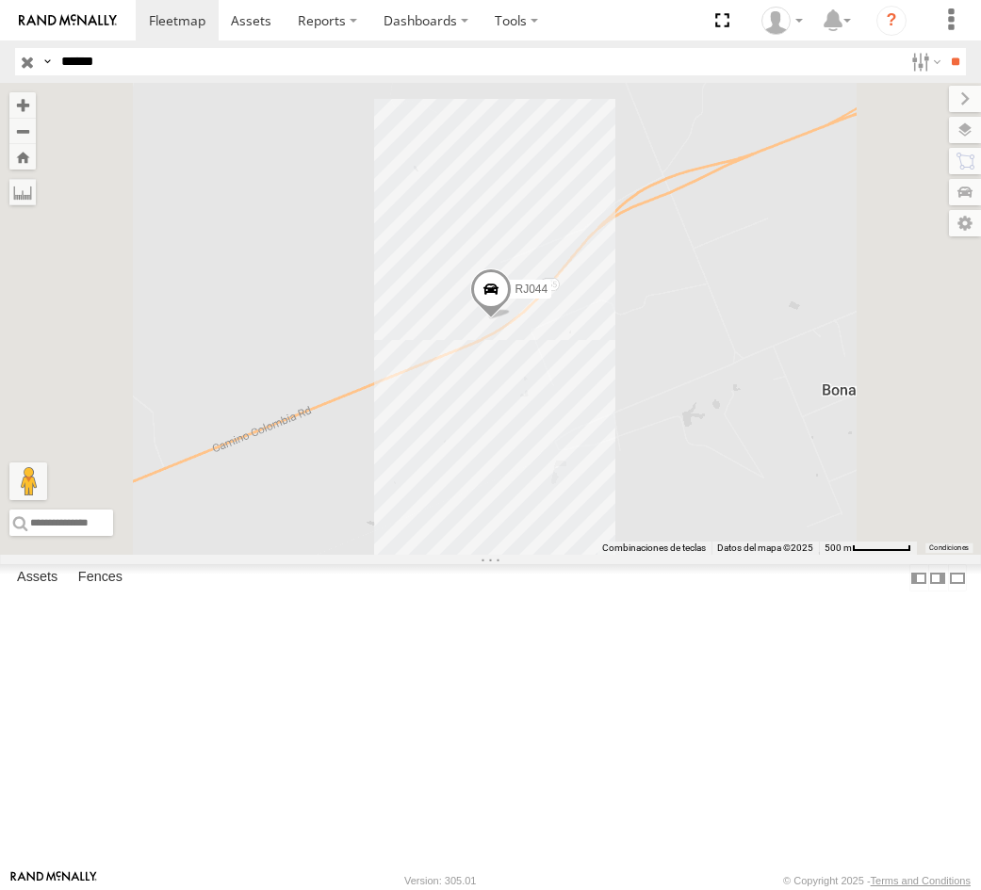
click at [0, 66] on html "Dashboards ?" at bounding box center [490, 445] width 981 height 890
click at [944, 48] on input "**" at bounding box center [955, 61] width 22 height 27
drag, startPoint x: 123, startPoint y: 69, endPoint x: 2, endPoint y: 71, distance: 121.5
click at [10, 71] on header "Search Query Asset ID Asset Label Registration Manufacturer Model VIN Job ID" at bounding box center [490, 62] width 981 height 42
paste input "text"
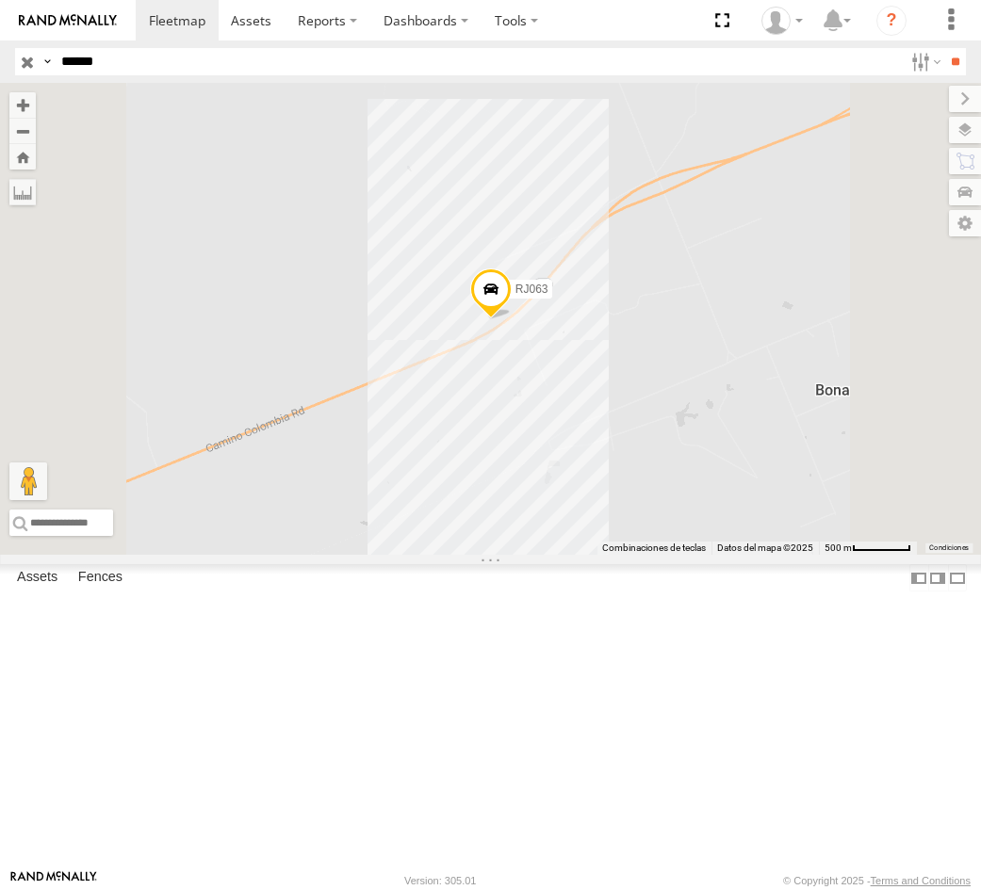
type input "*****"
click at [944, 48] on input "**" at bounding box center [955, 61] width 22 height 27
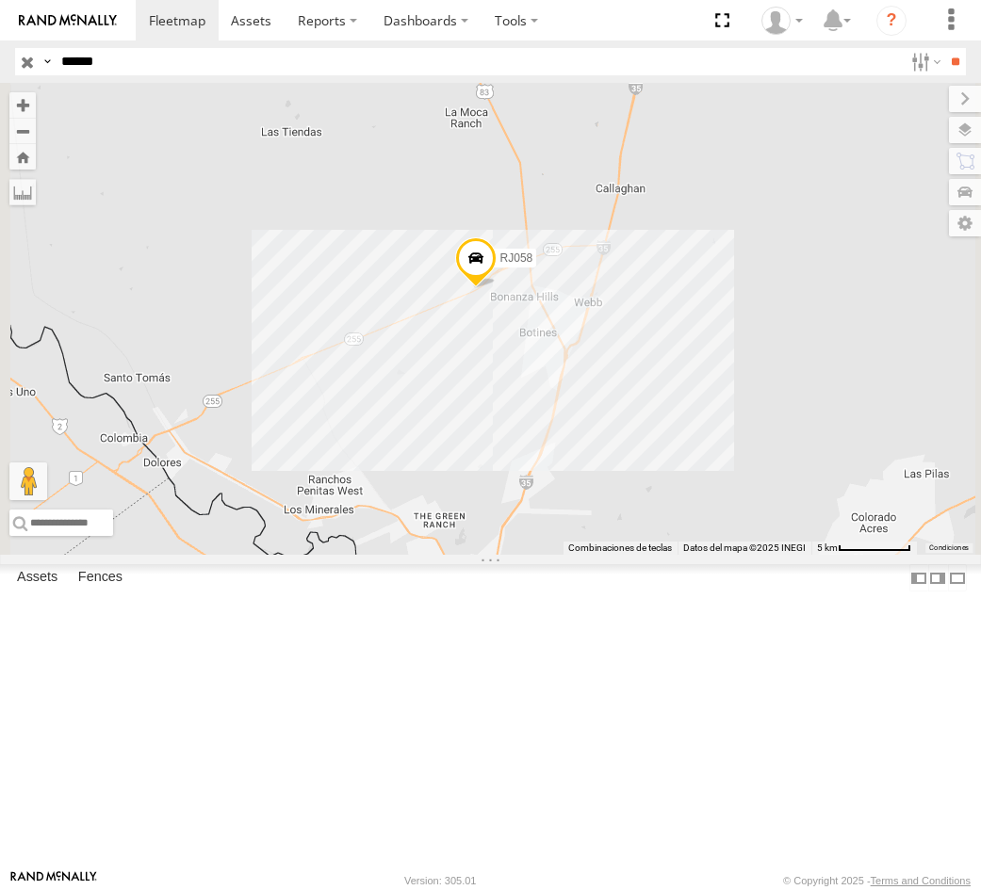
click at [0, 0] on span at bounding box center [0, 0] width 0 height 0
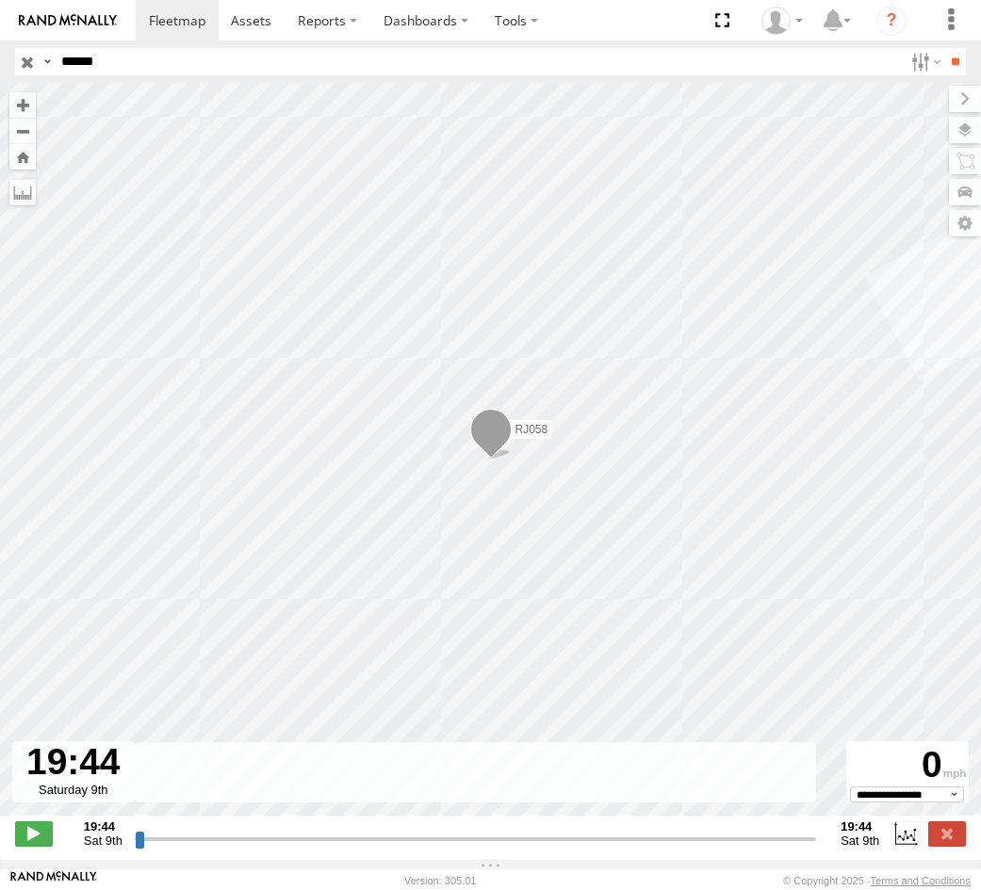
click at [71, 758] on div at bounding box center [73, 771] width 122 height 61
click at [106, 848] on span "Sat 9th" at bounding box center [103, 841] width 39 height 14
drag, startPoint x: 139, startPoint y: 848, endPoint x: 398, endPoint y: 878, distance: 260.8
click at [398, 848] on input "range" at bounding box center [475, 839] width 681 height 18
click at [416, 841] on input "range" at bounding box center [475, 839] width 681 height 18
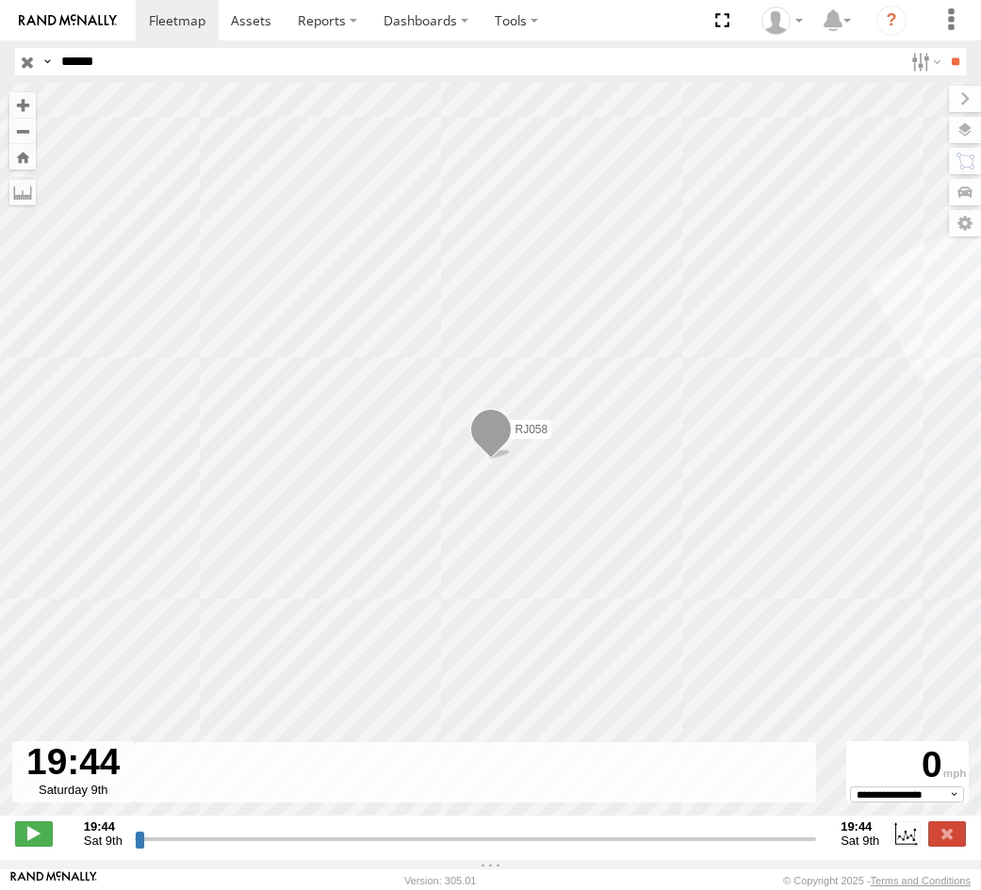
click at [437, 848] on input "range" at bounding box center [475, 839] width 681 height 18
click at [443, 848] on input "range" at bounding box center [475, 839] width 681 height 18
click at [168, 848] on input "range" at bounding box center [475, 839] width 681 height 18
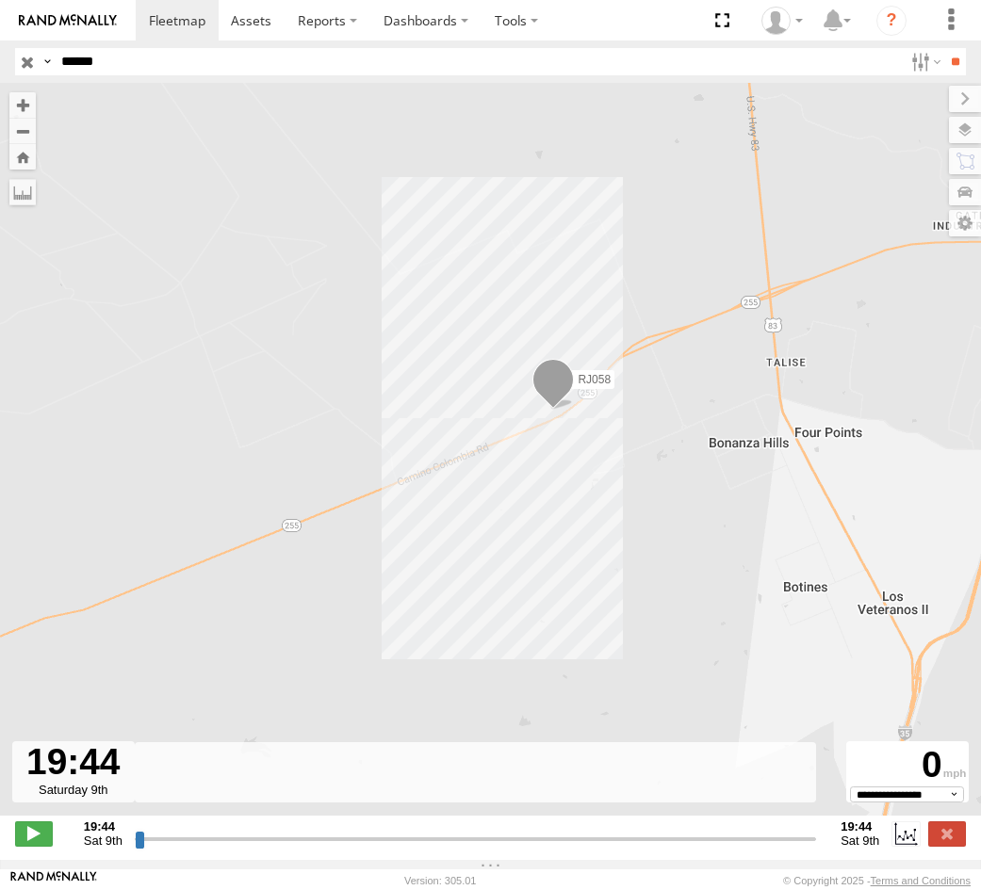
click at [189, 844] on input "range" at bounding box center [475, 839] width 681 height 18
click at [200, 848] on input "range" at bounding box center [475, 839] width 681 height 18
drag, startPoint x: 131, startPoint y: 847, endPoint x: 307, endPoint y: 874, distance: 178.2
click at [305, 875] on body "Dashboards" at bounding box center [490, 445] width 981 height 890
click at [348, 848] on input "range" at bounding box center [475, 839] width 681 height 18
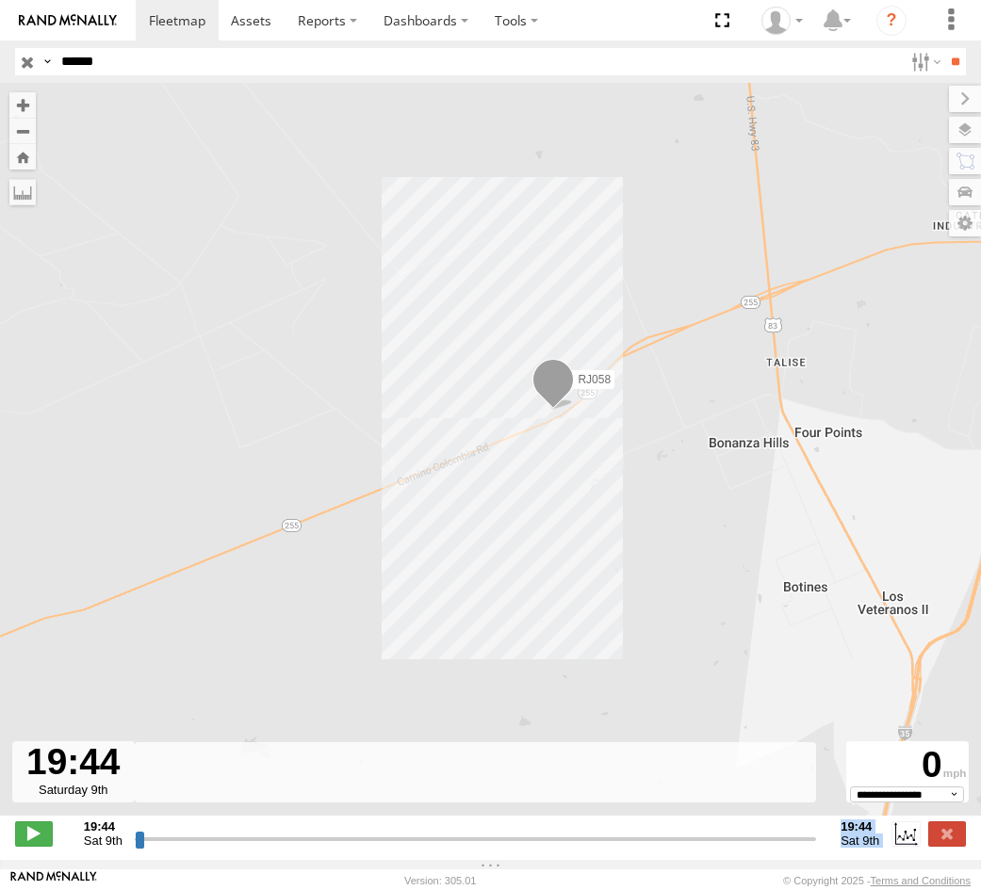
click at [348, 848] on input "range" at bounding box center [475, 839] width 681 height 18
click at [32, 836] on span at bounding box center [34, 833] width 38 height 24
click at [24, 838] on span at bounding box center [34, 833] width 38 height 24
click at [38, 836] on span at bounding box center [34, 833] width 38 height 24
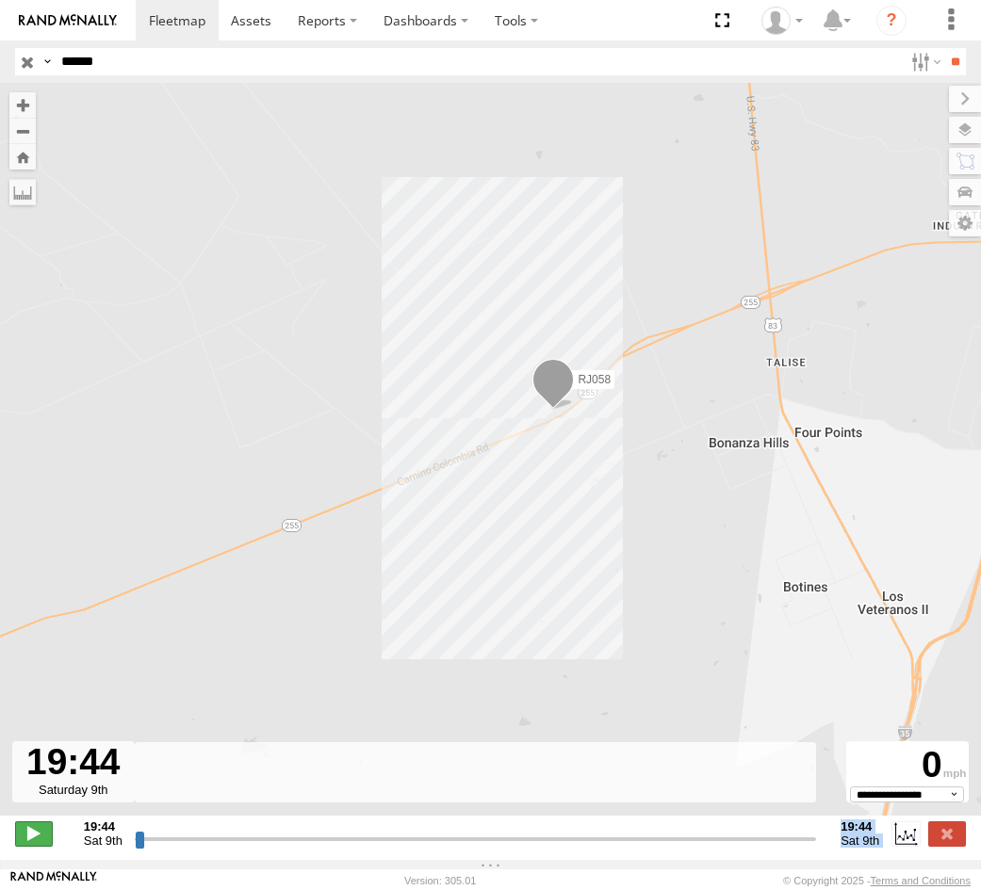
click at [31, 845] on span at bounding box center [34, 833] width 38 height 24
click at [43, 843] on span at bounding box center [34, 833] width 38 height 24
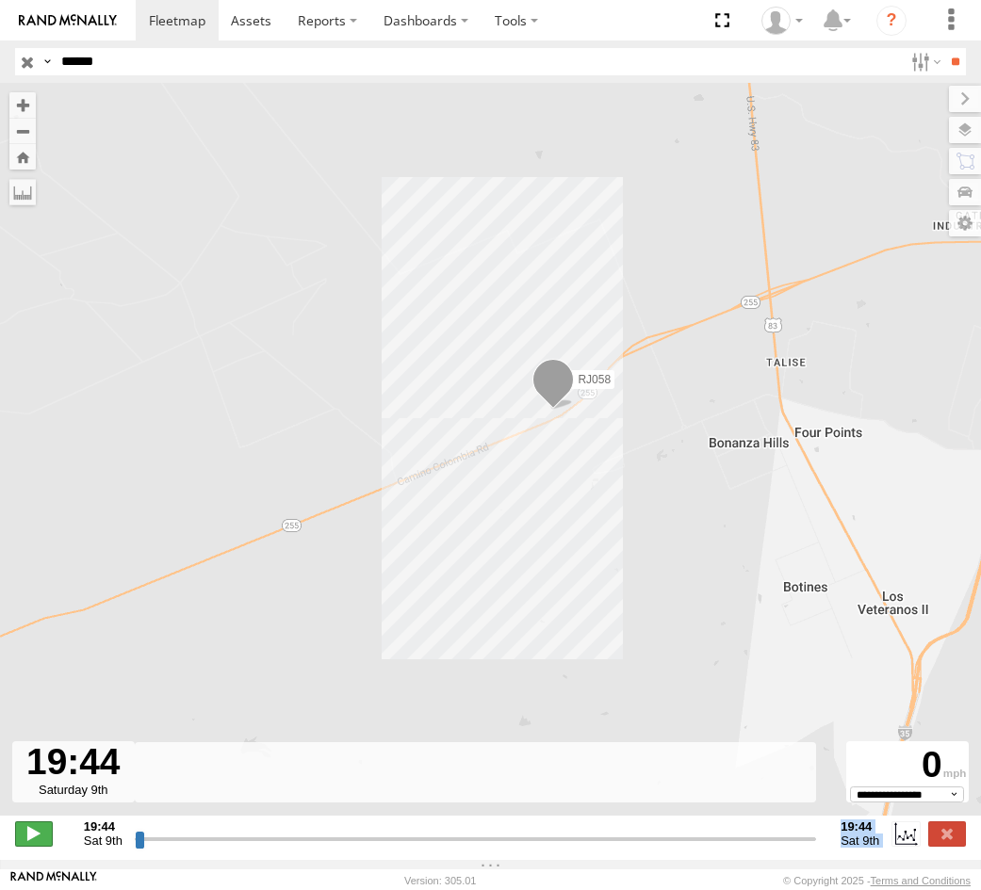
click at [43, 843] on span at bounding box center [34, 833] width 38 height 24
type input "**********"
click at [387, 848] on input "range" at bounding box center [475, 839] width 681 height 18
click at [391, 848] on input "range" at bounding box center [475, 839] width 681 height 18
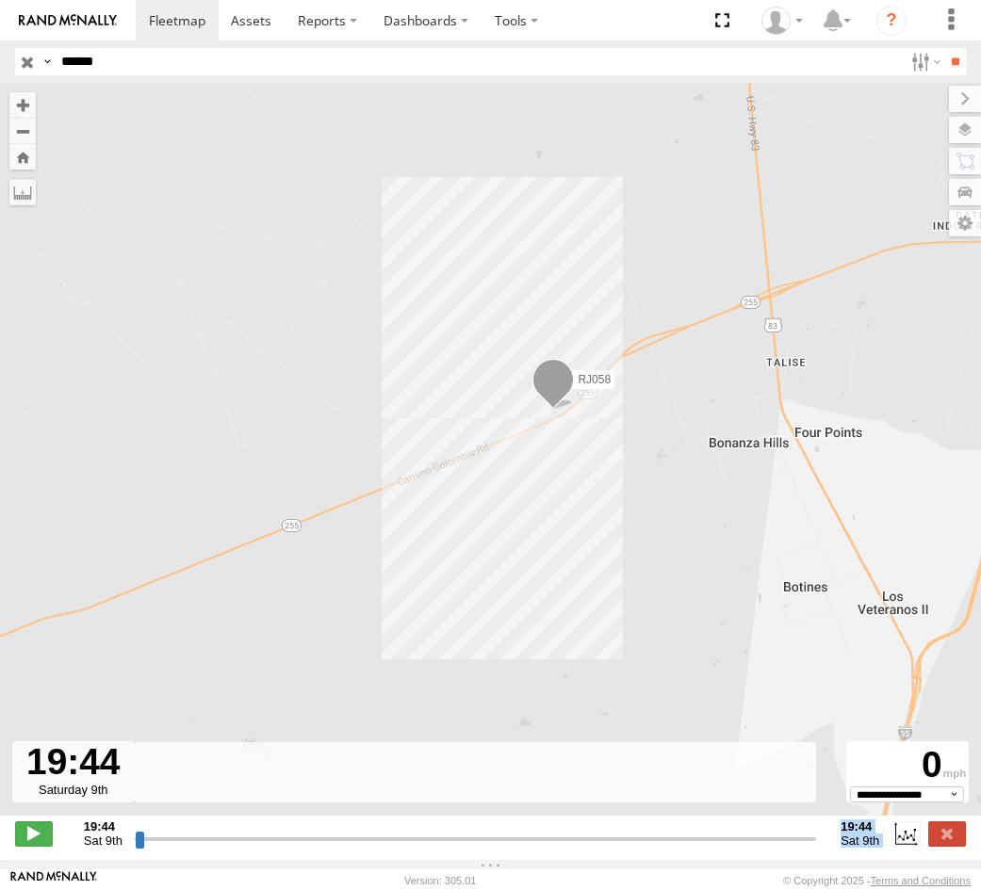
click at [391, 848] on input "range" at bounding box center [475, 839] width 681 height 18
